Goal: Task Accomplishment & Management: Complete application form

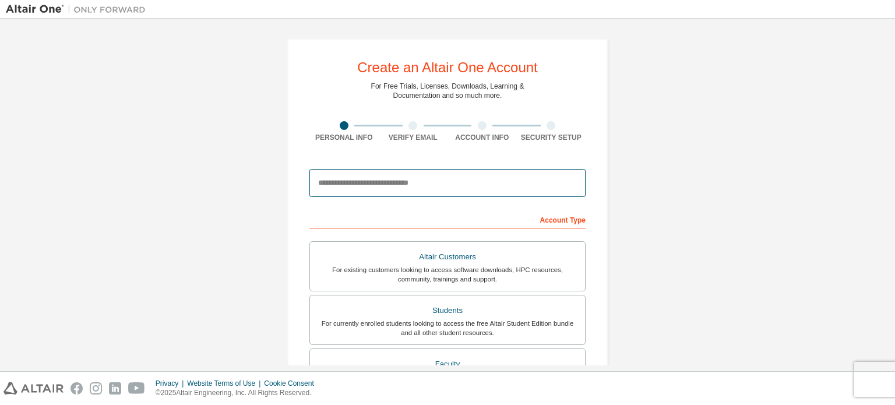
click at [452, 186] on input "email" at bounding box center [447, 183] width 276 height 28
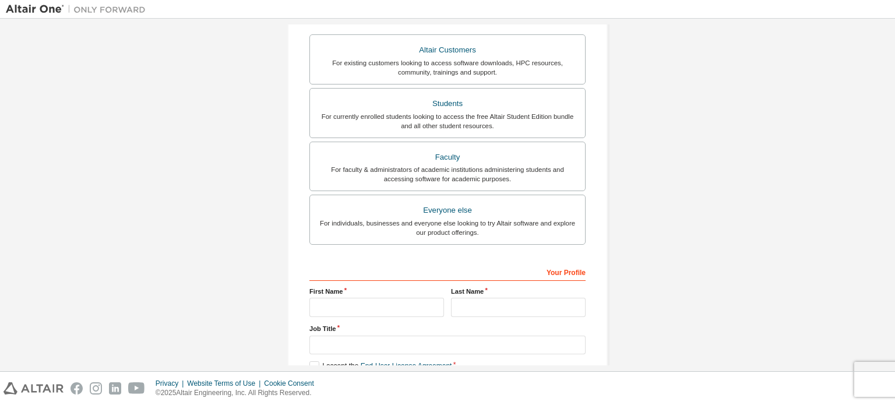
scroll to position [251, 0]
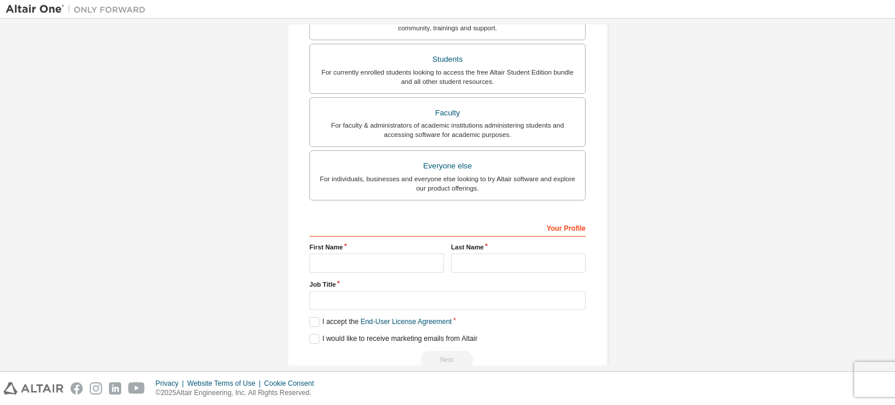
type input "**********"
click at [388, 259] on input "text" at bounding box center [376, 262] width 135 height 19
type input "******"
type input "**********"
click at [387, 294] on input "text" at bounding box center [447, 300] width 276 height 19
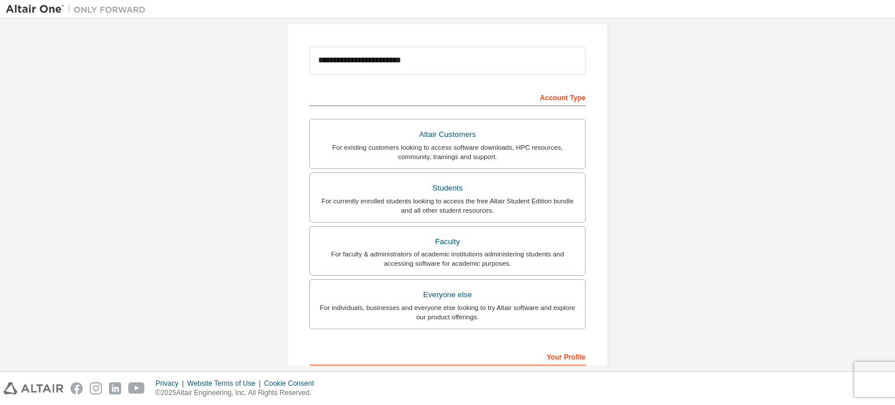
scroll to position [123, 0]
click at [413, 197] on div "For currently enrolled students looking to access the free Altair Student Editi…" at bounding box center [447, 205] width 261 height 19
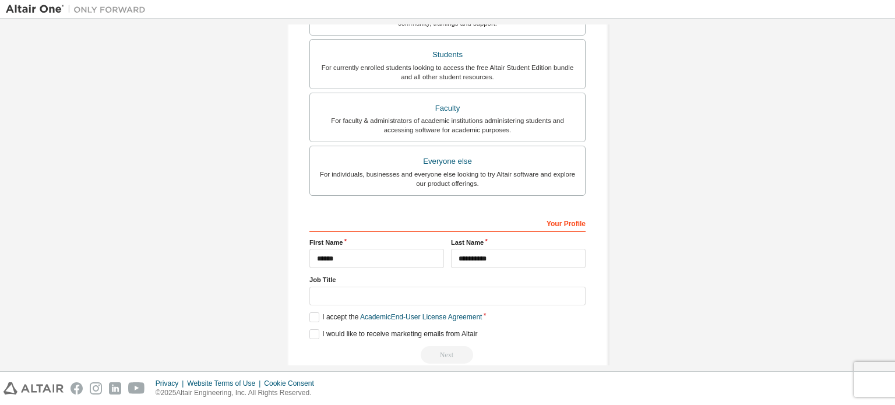
scroll to position [255, 0]
click at [319, 314] on label "I accept the Academic End-User License Agreement" at bounding box center [395, 318] width 172 height 10
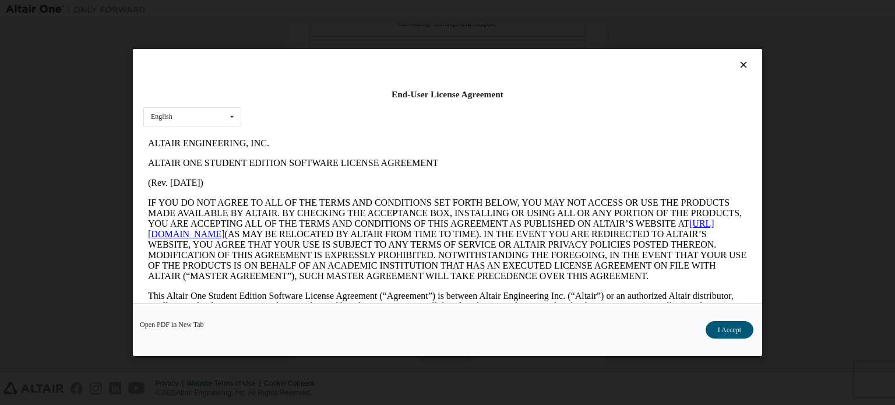
scroll to position [0, 0]
click at [741, 330] on button "I Accept" at bounding box center [730, 329] width 48 height 17
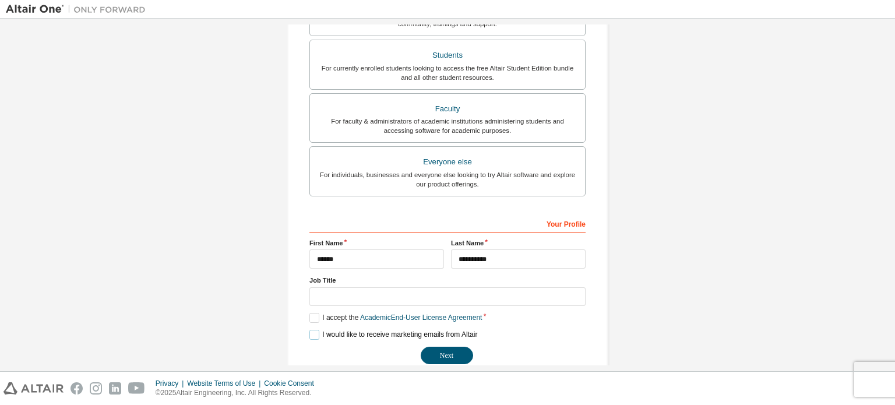
click at [312, 330] on label "I would like to receive marketing emails from Altair" at bounding box center [393, 335] width 168 height 10
click at [451, 357] on button "Next" at bounding box center [447, 355] width 52 height 17
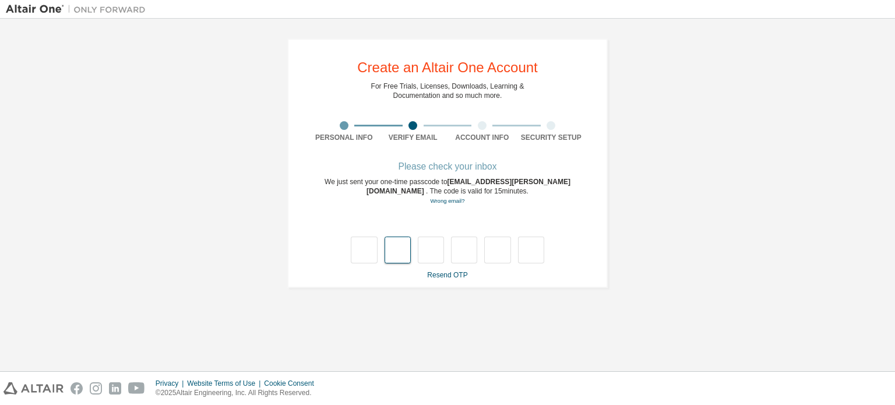
click at [392, 260] on input "text" at bounding box center [398, 250] width 26 height 27
drag, startPoint x: 392, startPoint y: 260, endPoint x: 360, endPoint y: 255, distance: 32.5
click at [360, 255] on div "Please check your inbox We just sent your one-time passcode to [EMAIL_ADDRESS][…" at bounding box center [447, 221] width 276 height 117
click at [360, 255] on input "text" at bounding box center [364, 250] width 26 height 27
type input "*"
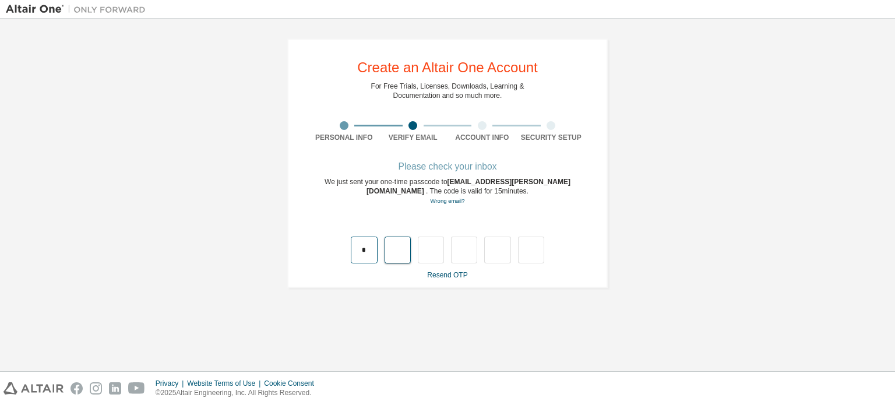
type input "*"
